Goal: Find specific page/section: Find specific page/section

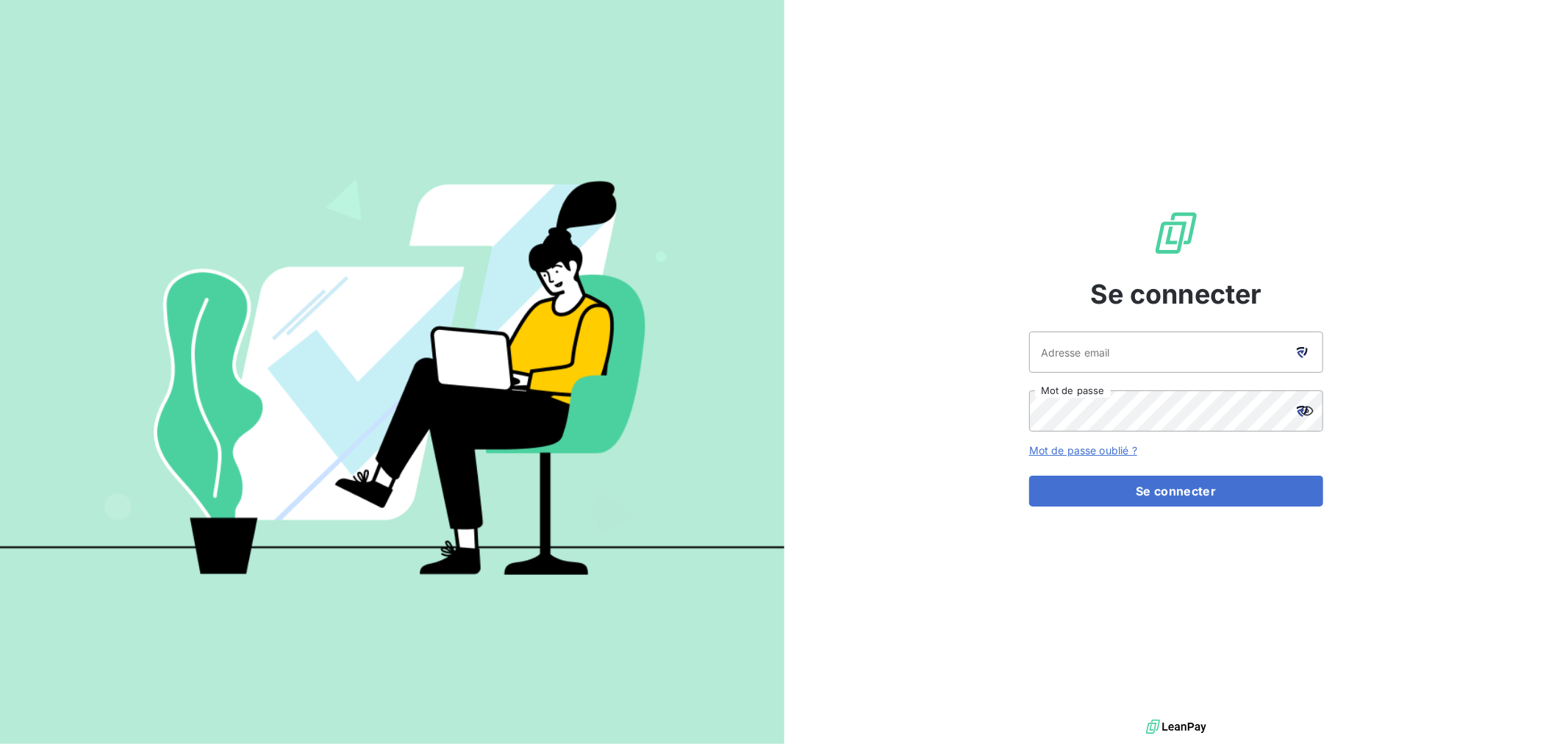
click at [1304, 347] on icon at bounding box center [1301, 349] width 8 height 3
click at [1300, 350] on icon at bounding box center [1301, 354] width 8 height 8
type input "[EMAIL_ADDRESS][DOMAIN_NAME]"
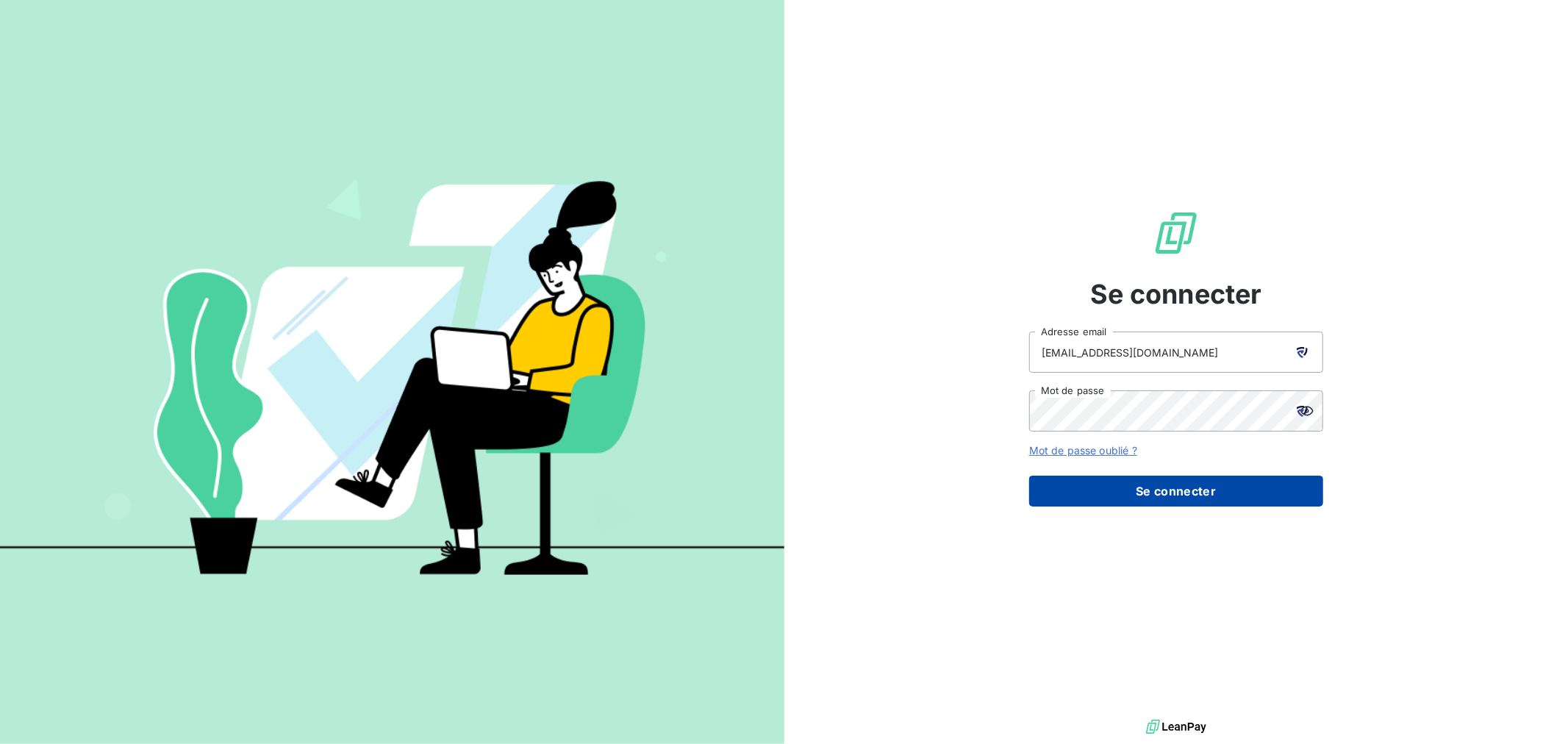
click at [1144, 486] on button "Se connecter" at bounding box center [1176, 491] width 294 height 31
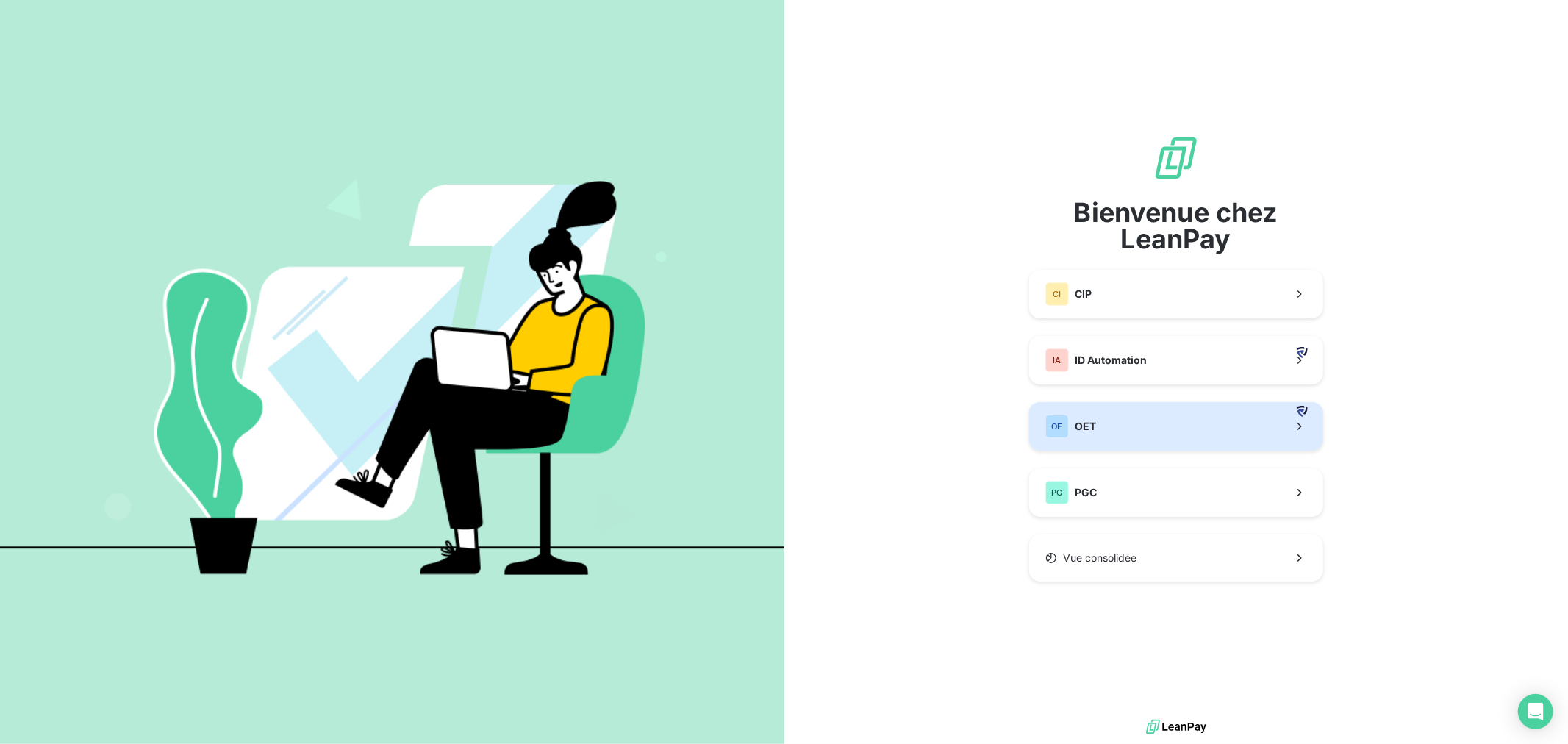
click at [1102, 424] on button "OE OET" at bounding box center [1176, 426] width 294 height 49
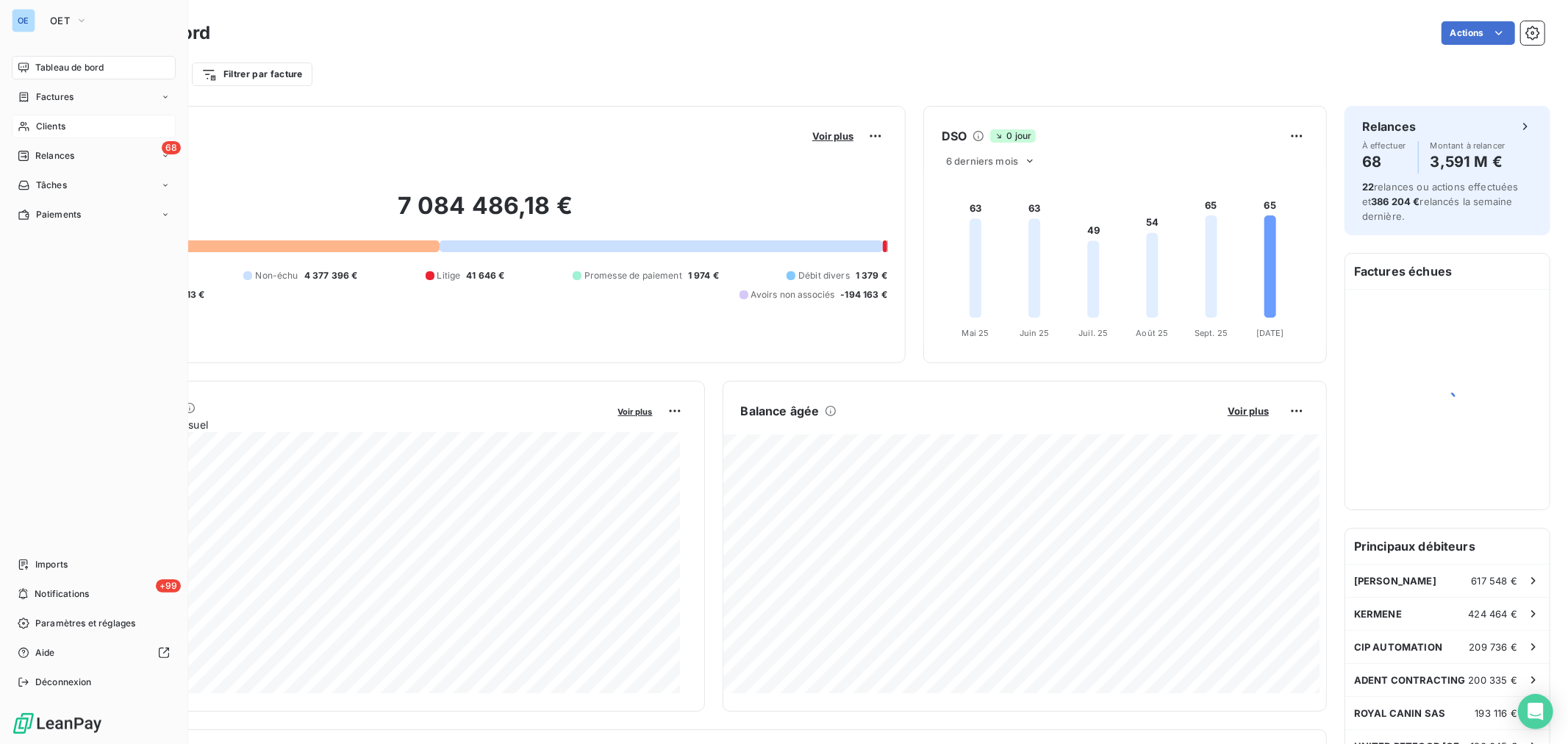
click at [49, 127] on span "Clients" at bounding box center [50, 127] width 29 height 13
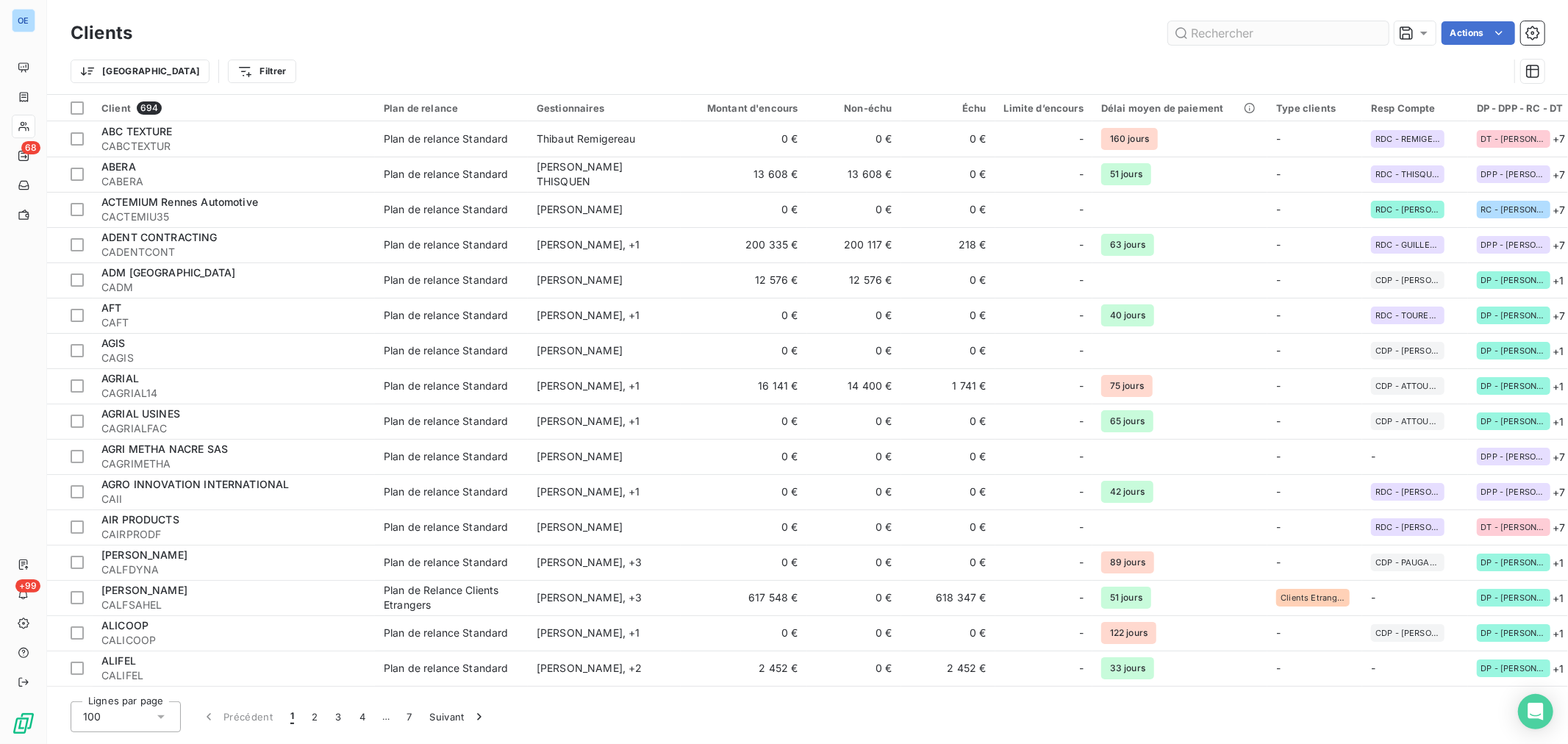
click at [1217, 33] on input "text" at bounding box center [1279, 33] width 221 height 23
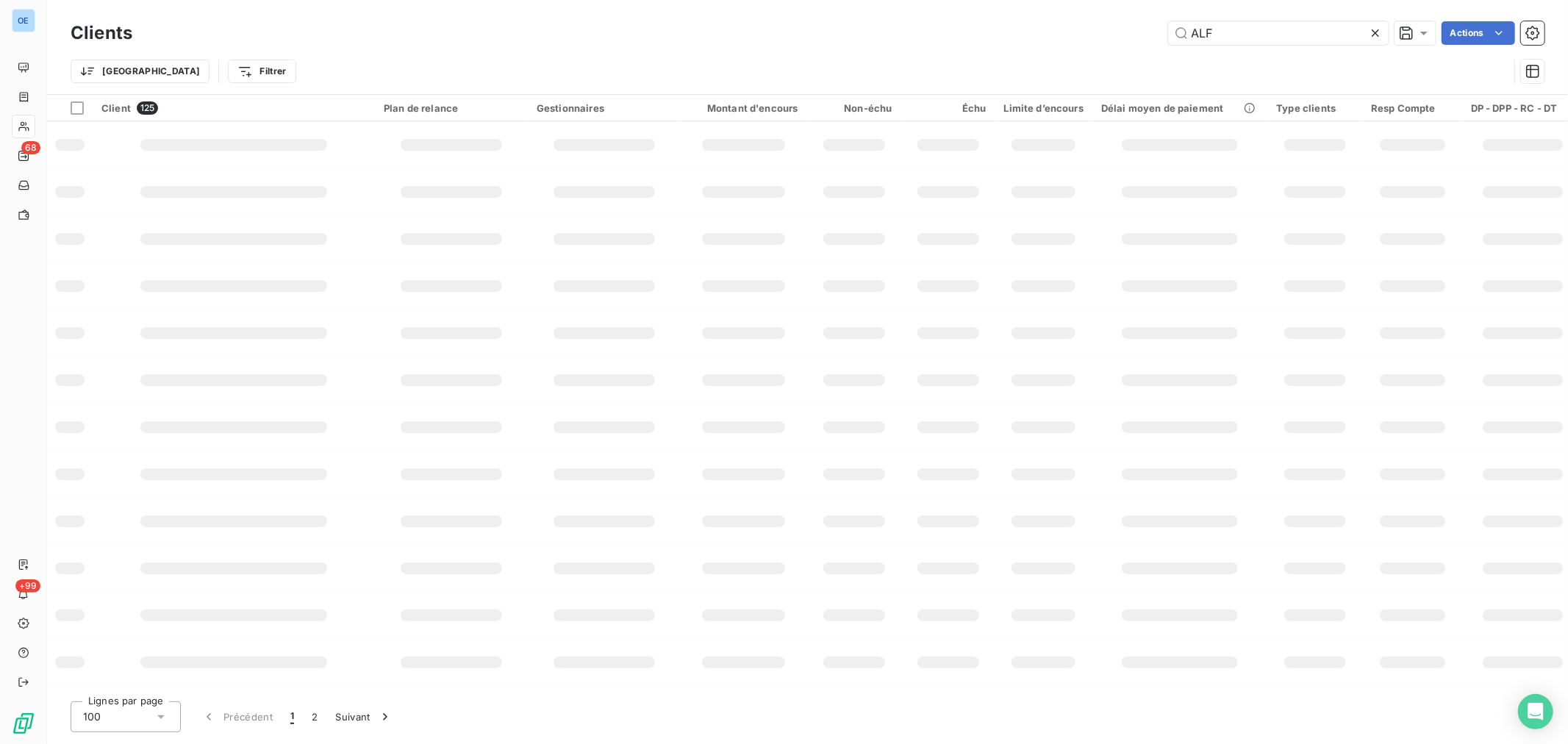
type input "ALF"
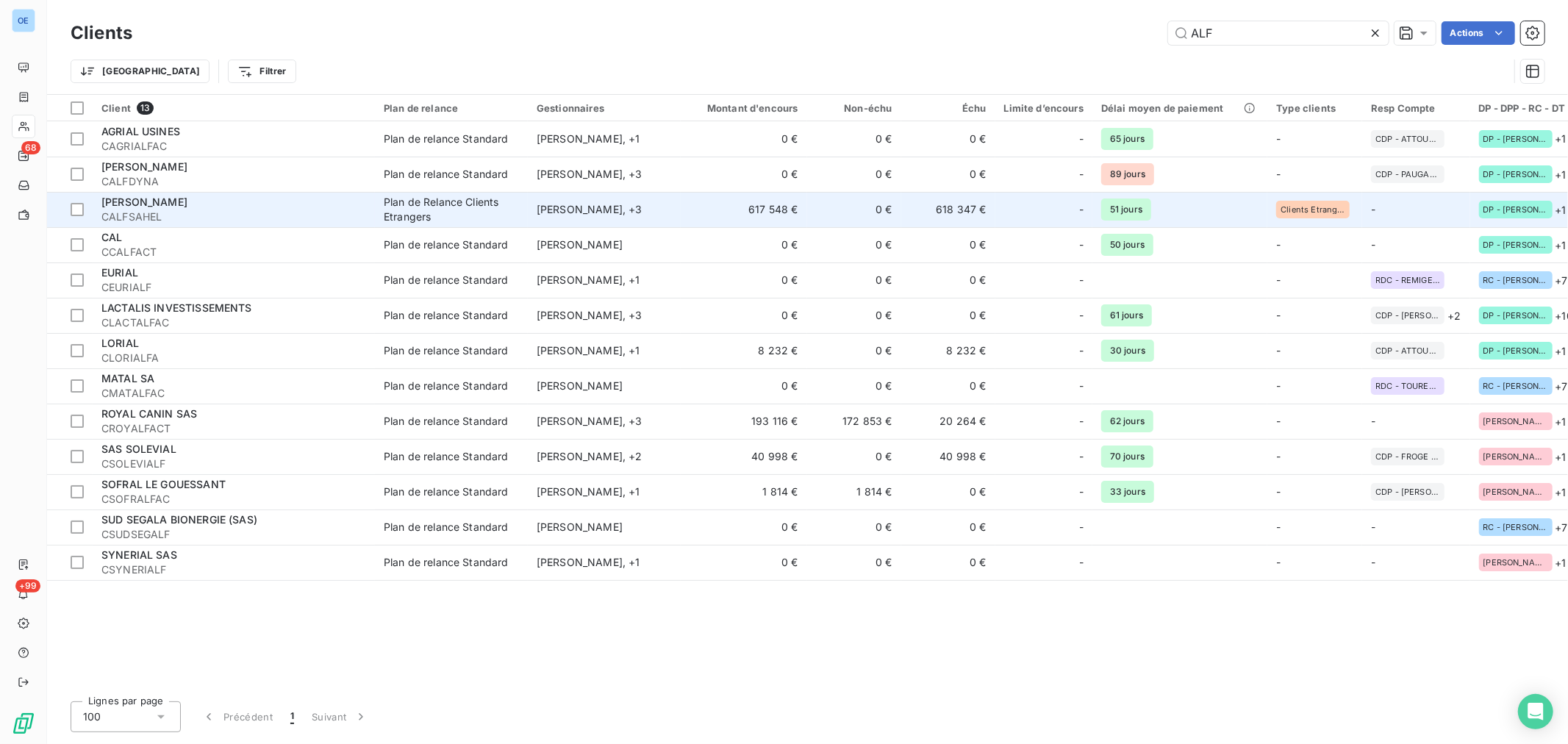
click at [763, 210] on td "617 548 €" at bounding box center [743, 210] width 127 height 35
